Goal: Task Accomplishment & Management: Manage account settings

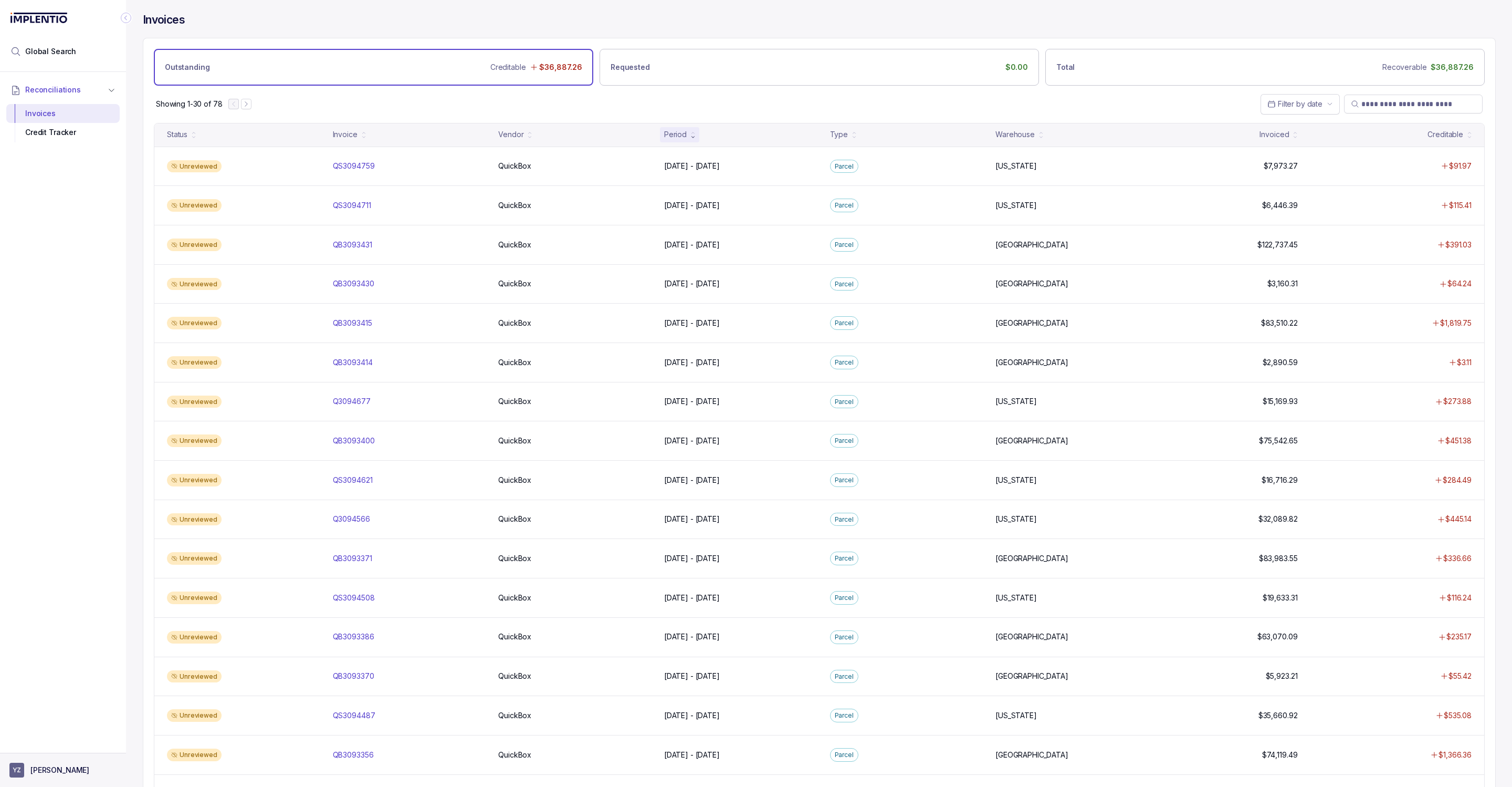
click at [38, 771] on p "[PERSON_NAME]" at bounding box center [60, 770] width 59 height 11
click at [48, 747] on p "Logout" at bounding box center [69, 748] width 87 height 11
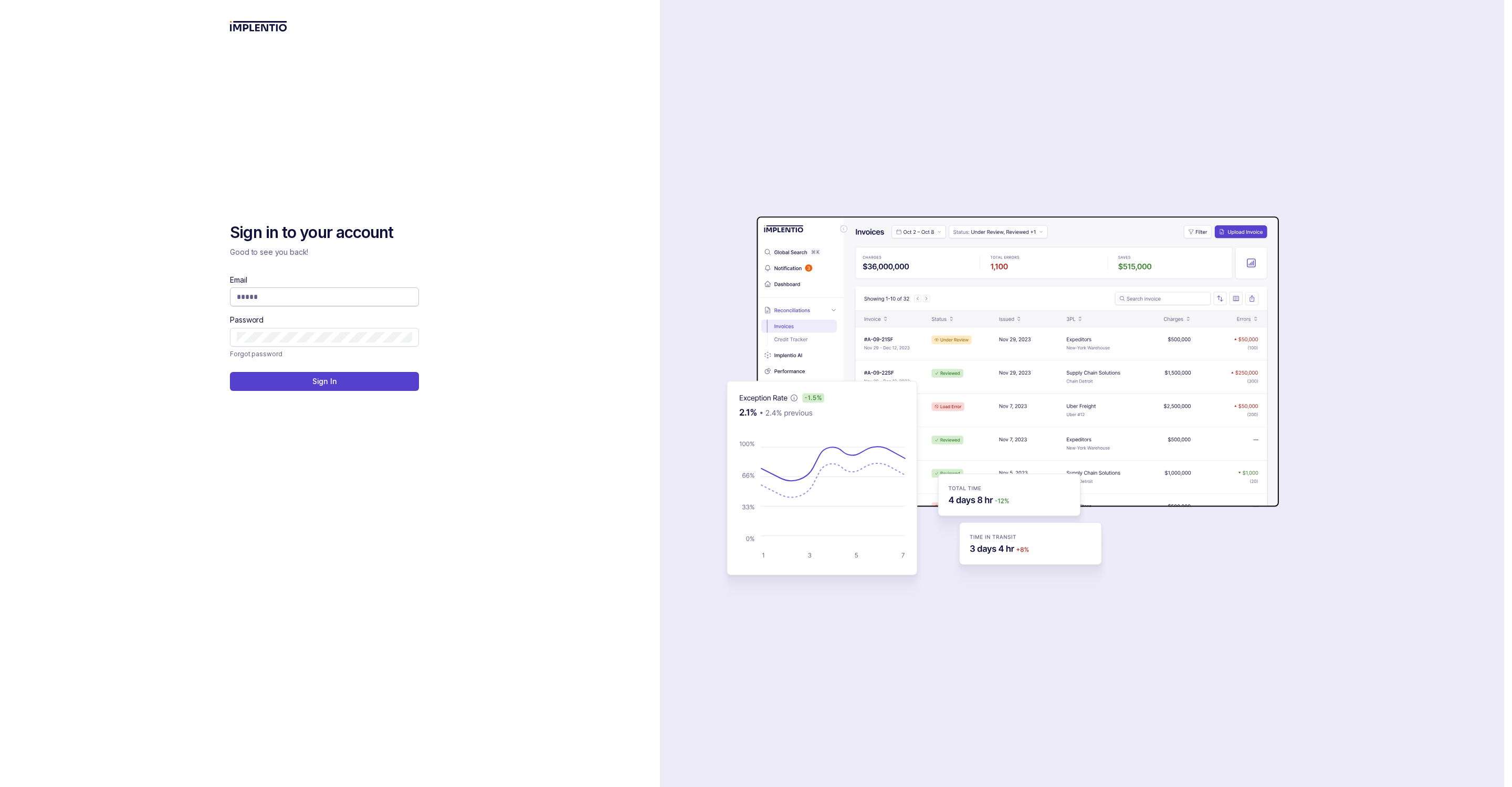
click at [268, 290] on span at bounding box center [325, 297] width 189 height 19
click at [266, 305] on span at bounding box center [325, 297] width 189 height 19
click at [265, 298] on input "Email" at bounding box center [324, 297] width 176 height 11
type input "**********"
